Goal: Navigation & Orientation: Find specific page/section

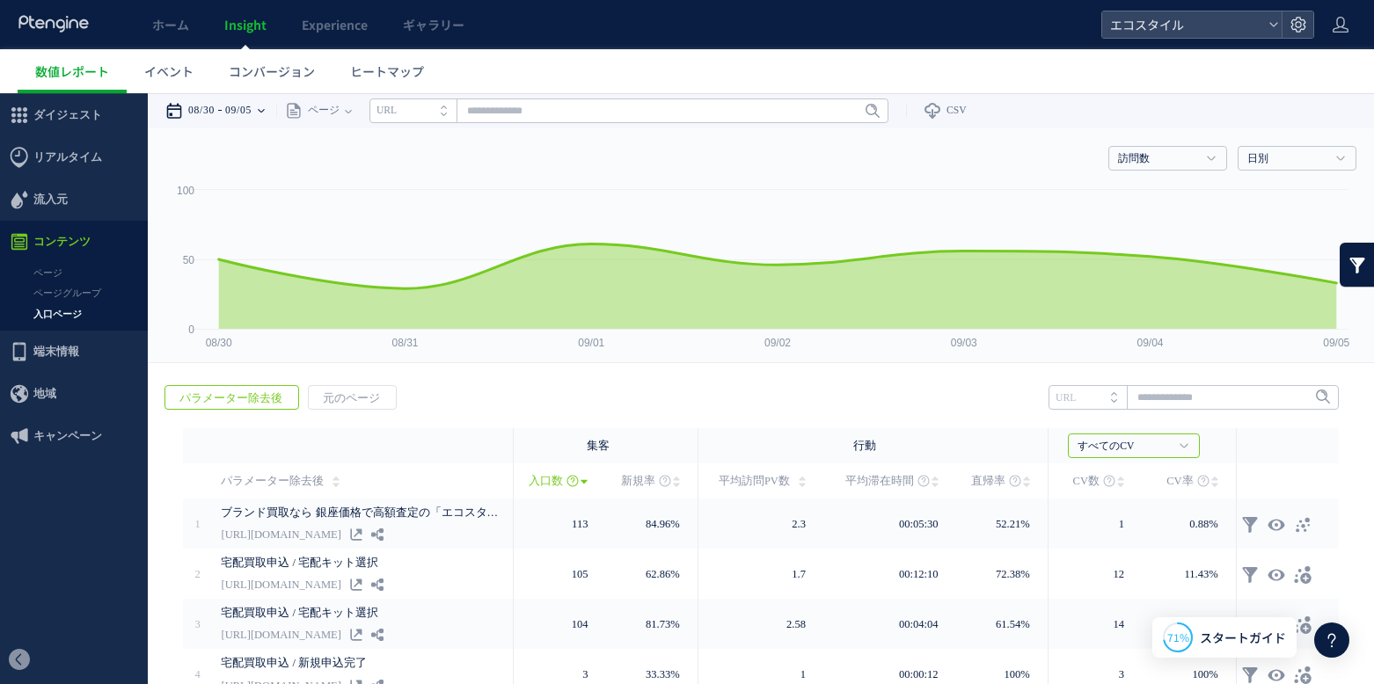
click at [252, 113] on time "09/05" at bounding box center [238, 110] width 26 height 35
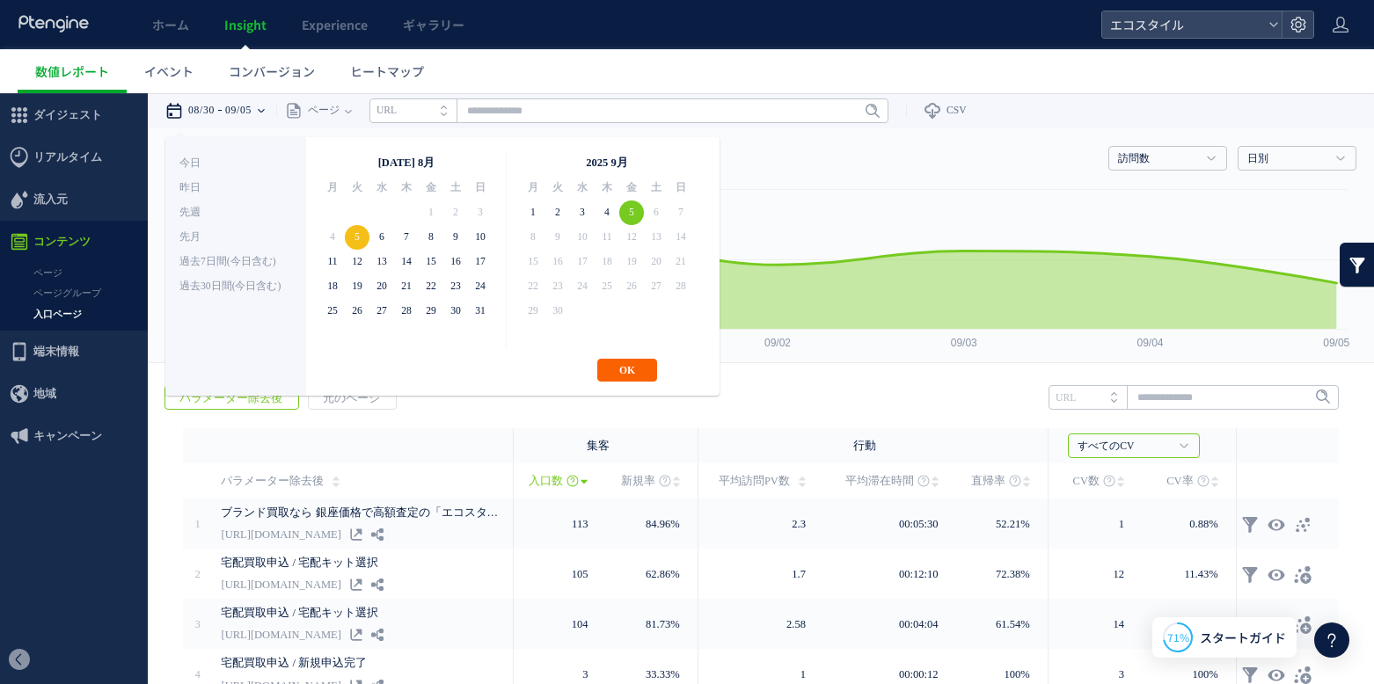
click at [618, 372] on button "OK" at bounding box center [627, 370] width 60 height 23
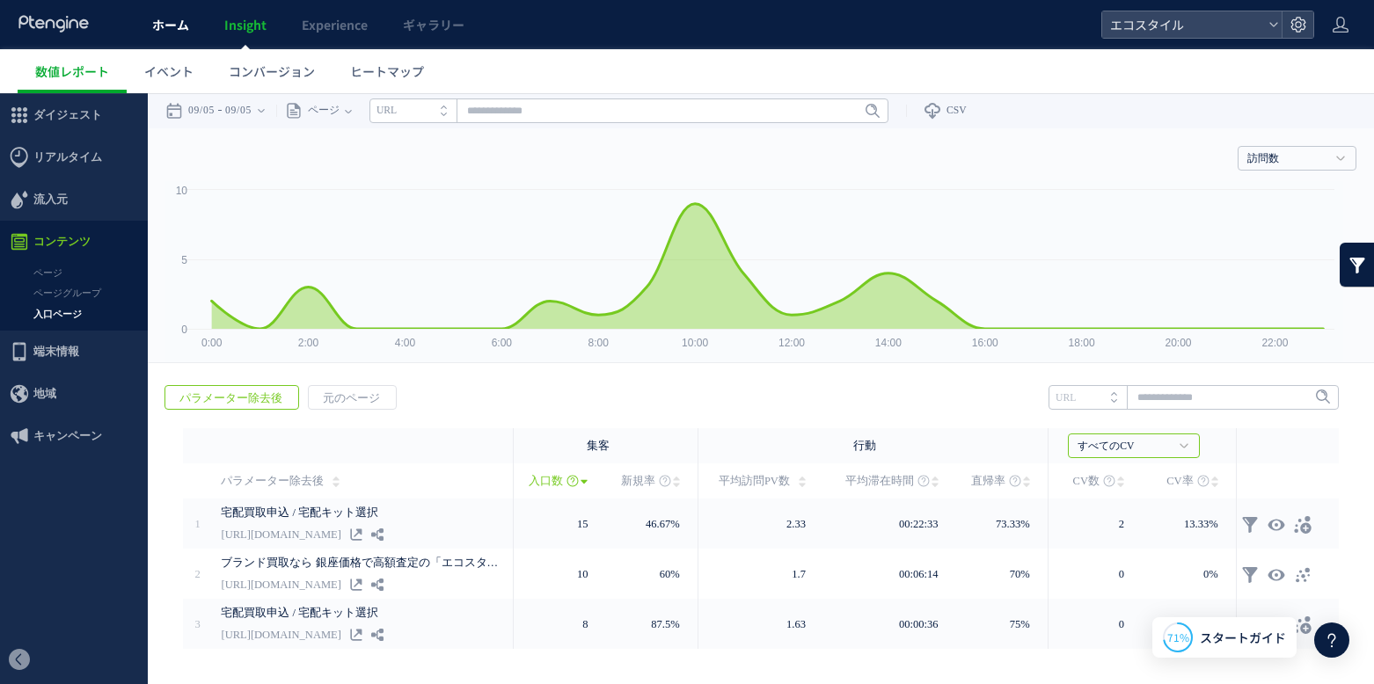
click at [191, 29] on link "ホーム" at bounding box center [171, 24] width 72 height 49
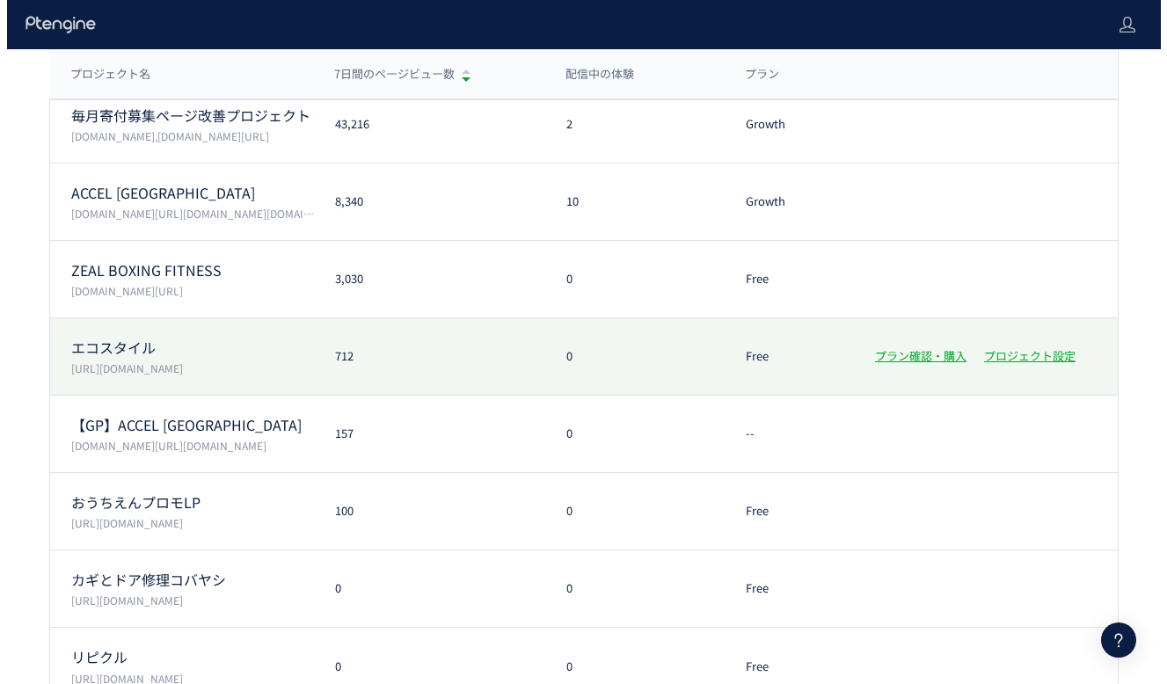
scroll to position [234, 0]
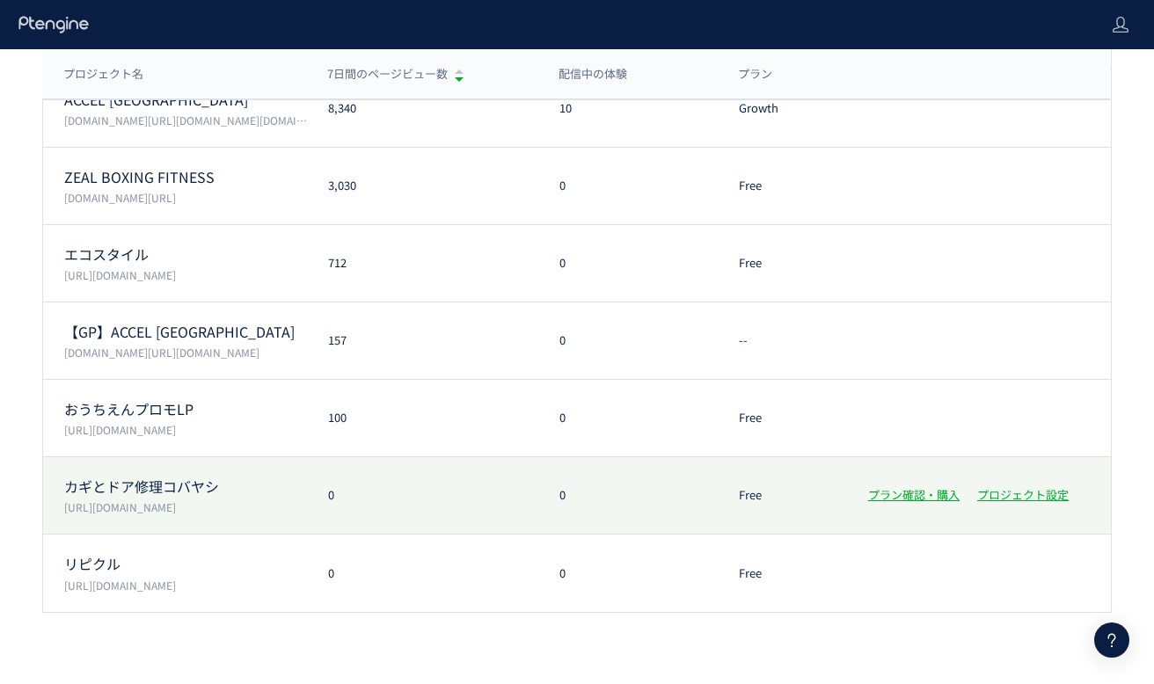
click at [243, 481] on p "カギとドア修理コバヤシ" at bounding box center [185, 487] width 243 height 20
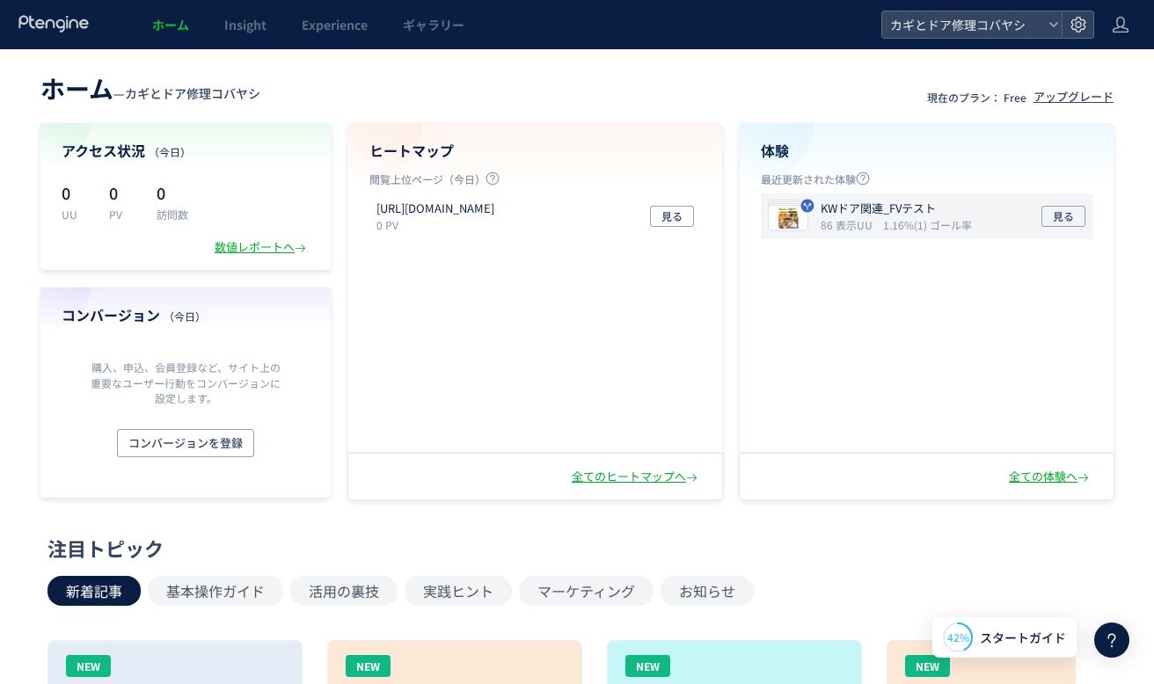
click at [876, 219] on icon "86 表示UU" at bounding box center [850, 224] width 59 height 15
